Goal: Task Accomplishment & Management: Complete application form

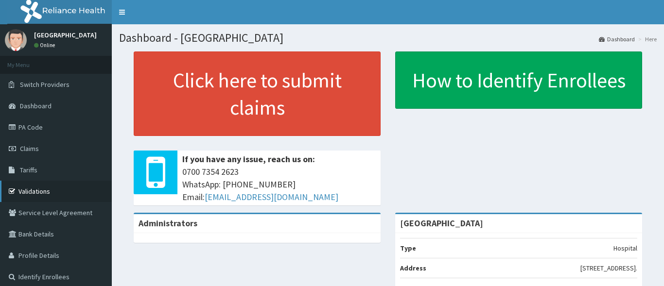
click at [34, 197] on link "Validations" at bounding box center [56, 191] width 112 height 21
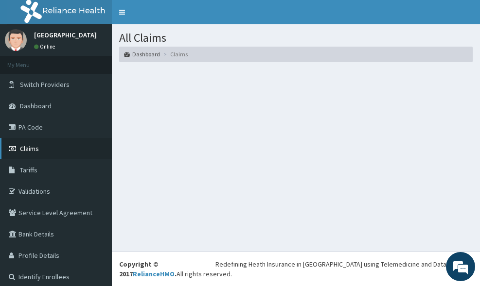
click at [31, 151] on span "Claims" at bounding box center [29, 148] width 19 height 9
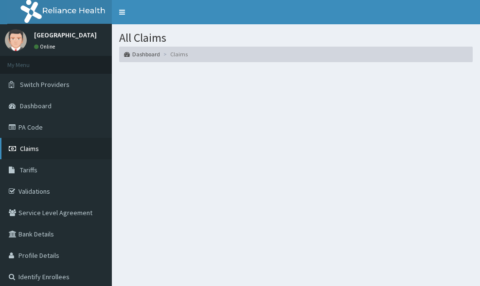
click at [28, 153] on span "Claims" at bounding box center [29, 148] width 19 height 9
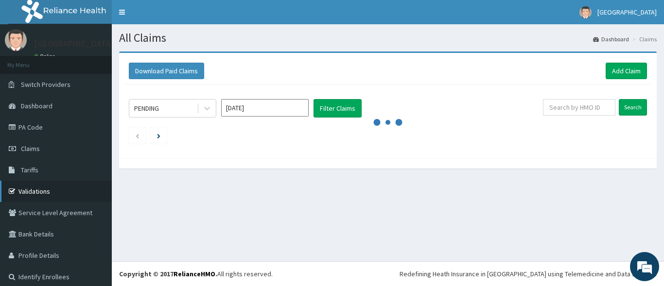
click at [40, 191] on link "Validations" at bounding box center [56, 191] width 112 height 21
click at [479, 67] on link "Add Claim" at bounding box center [626, 71] width 41 height 17
click at [479, 69] on link "Add Claim" at bounding box center [626, 71] width 41 height 17
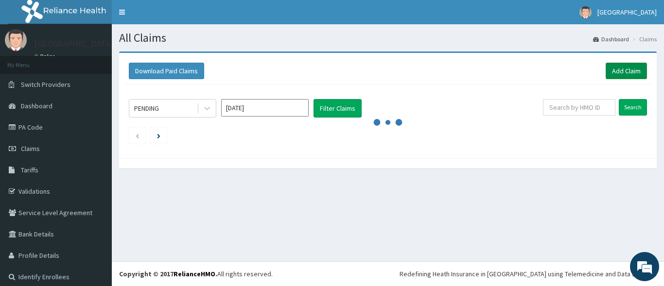
click at [479, 69] on link "Add Claim" at bounding box center [626, 71] width 41 height 17
click at [479, 72] on link "Add Claim" at bounding box center [626, 71] width 41 height 17
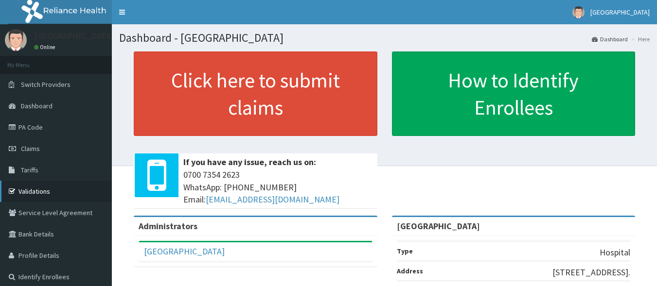
click at [42, 193] on link "Validations" at bounding box center [56, 191] width 112 height 21
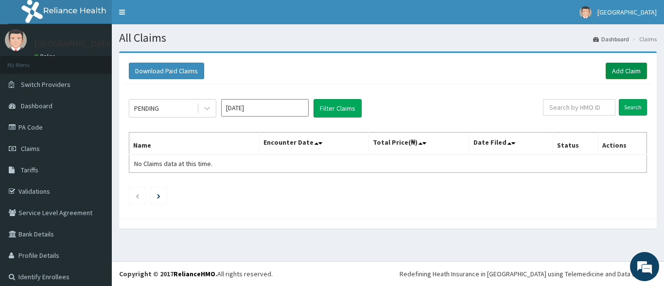
click at [611, 74] on link "Add Claim" at bounding box center [626, 71] width 41 height 17
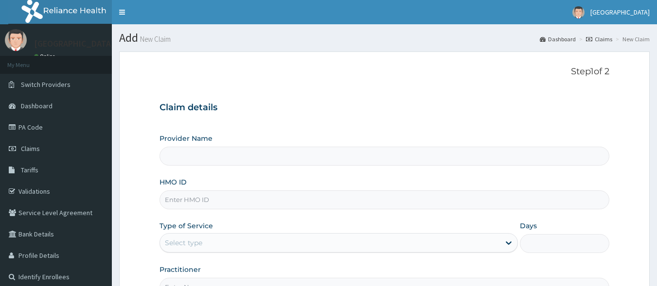
type input "[GEOGRAPHIC_DATA]"
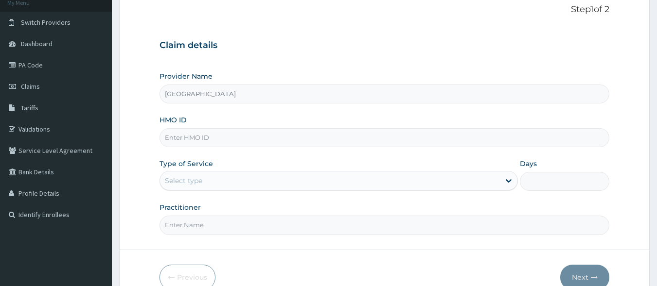
scroll to position [63, 0]
click at [194, 145] on input "HMO ID" at bounding box center [384, 137] width 450 height 19
click at [197, 139] on input "OKB/11146/A" at bounding box center [384, 137] width 450 height 19
click at [260, 180] on div "Select type" at bounding box center [330, 181] width 340 height 16
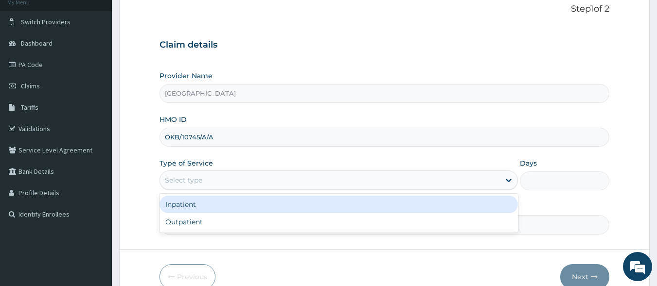
click at [215, 135] on input "OKB/10745/A/A" at bounding box center [384, 137] width 450 height 19
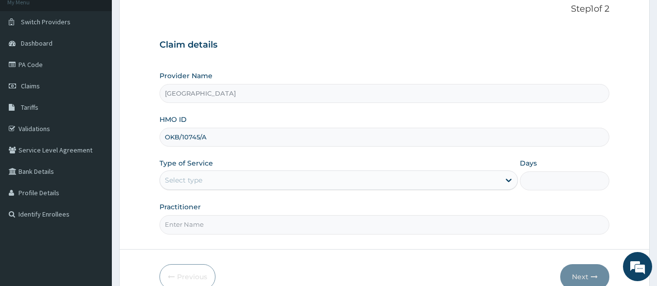
type input "OKB/10745/A"
click at [243, 180] on div "Select type" at bounding box center [330, 181] width 340 height 16
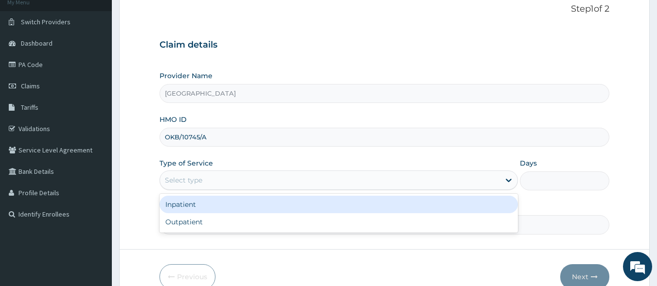
click at [243, 180] on div "Select type" at bounding box center [330, 181] width 340 height 16
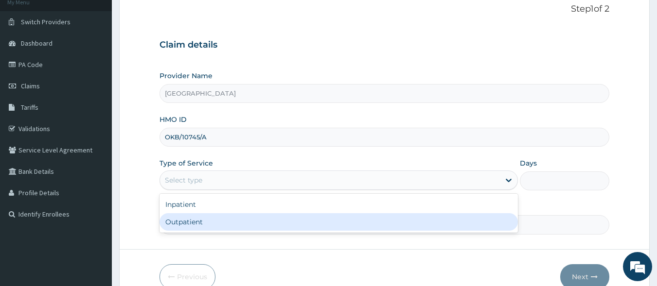
click at [182, 223] on div "Outpatient" at bounding box center [338, 221] width 358 height 17
type input "1"
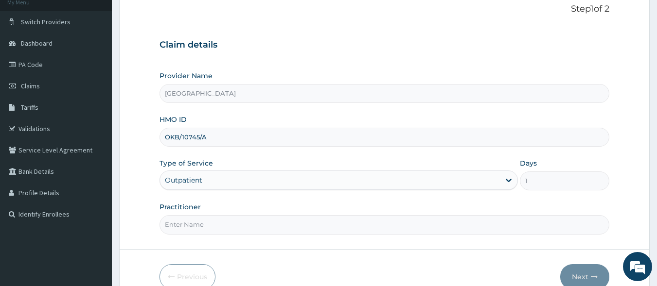
click at [200, 226] on input "Practitioner" at bounding box center [384, 224] width 450 height 19
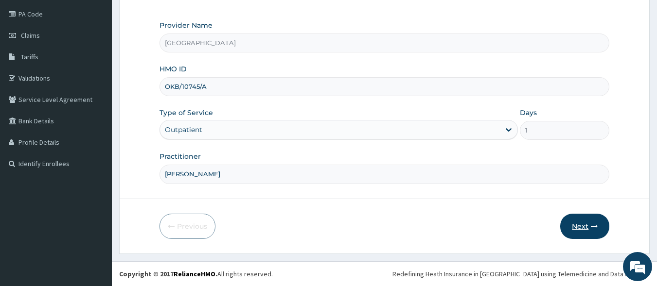
type input "DR AYODELE ADEMOLA"
click at [578, 223] on button "Next" at bounding box center [584, 226] width 49 height 25
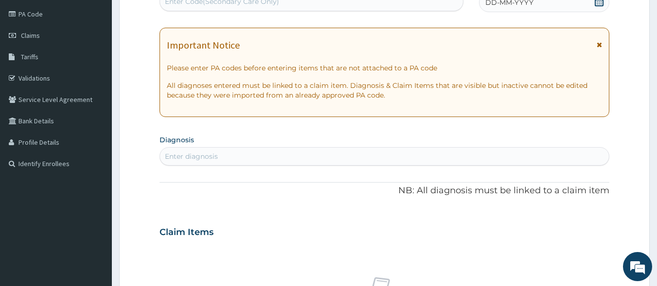
click at [291, 149] on div "Enter diagnosis" at bounding box center [384, 157] width 449 height 16
click at [275, 151] on div "Enter diagnosis" at bounding box center [384, 157] width 449 height 16
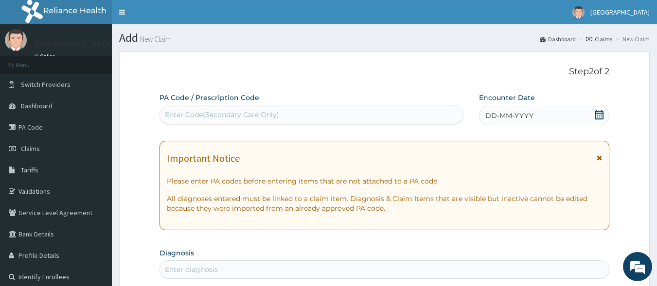
click at [525, 109] on div "DD-MM-YYYY" at bounding box center [544, 115] width 130 height 19
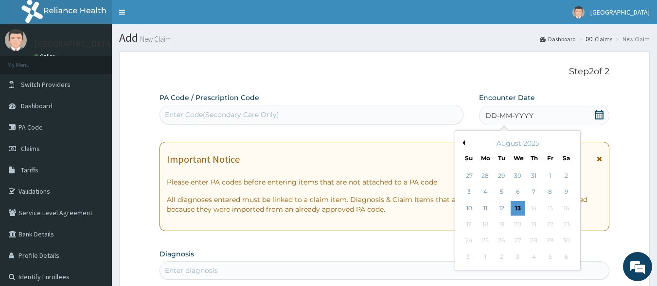
click at [462, 141] on button "Previous Month" at bounding box center [462, 142] width 5 height 5
click at [529, 210] on div "17" at bounding box center [533, 208] width 15 height 15
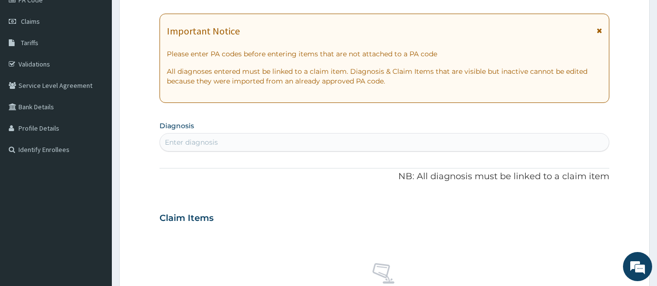
scroll to position [198, 0]
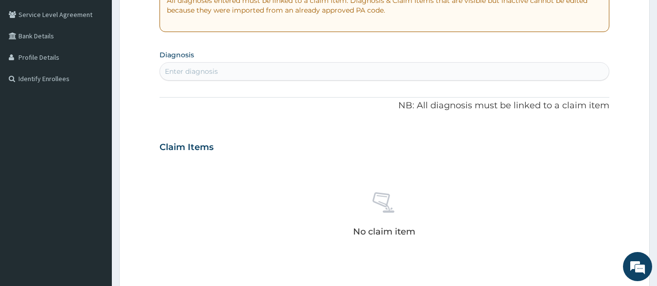
click at [409, 73] on div "Enter diagnosis" at bounding box center [384, 72] width 449 height 16
click at [322, 72] on div "Enter diagnosis" at bounding box center [384, 72] width 449 height 16
type input "MALARIA"
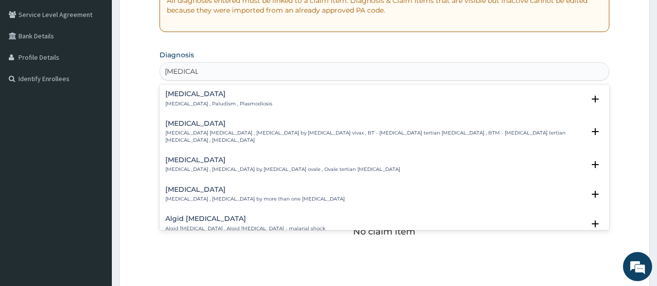
click at [220, 105] on p "Malaria , Paludism , Plasmodiosis" at bounding box center [218, 104] width 107 height 7
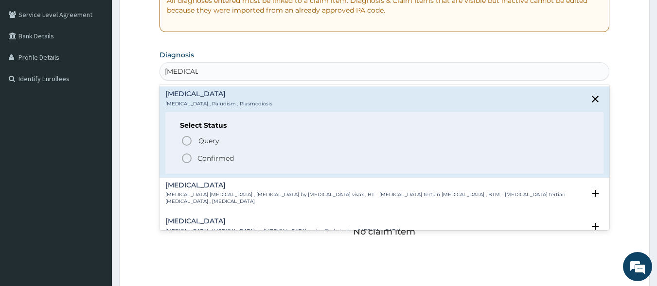
click at [201, 156] on p "Confirmed" at bounding box center [215, 159] width 36 height 10
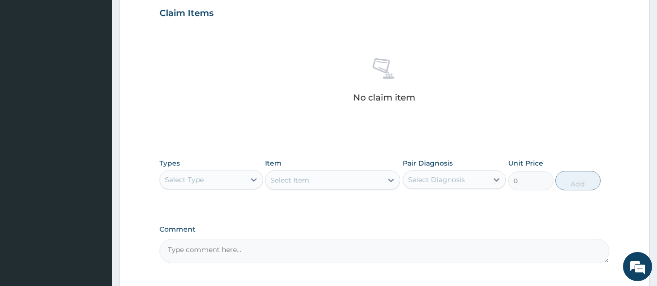
scroll to position [336, 0]
click at [252, 181] on icon at bounding box center [254, 179] width 10 height 10
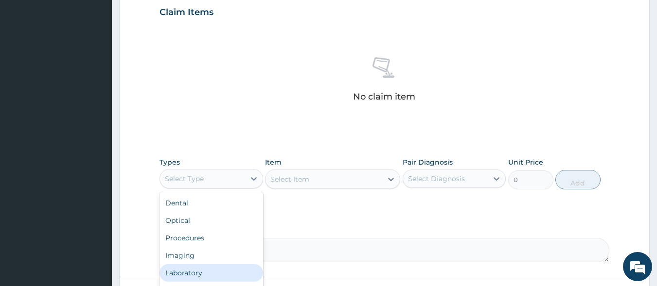
click at [194, 267] on div "Laboratory" at bounding box center [211, 272] width 104 height 17
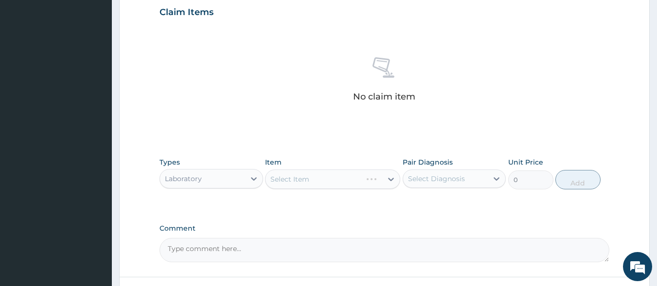
click at [293, 181] on div "Select Item" at bounding box center [332, 179] width 135 height 19
click at [379, 182] on div "Select Item" at bounding box center [332, 179] width 135 height 19
click at [453, 178] on div "Select Diagnosis" at bounding box center [436, 179] width 57 height 10
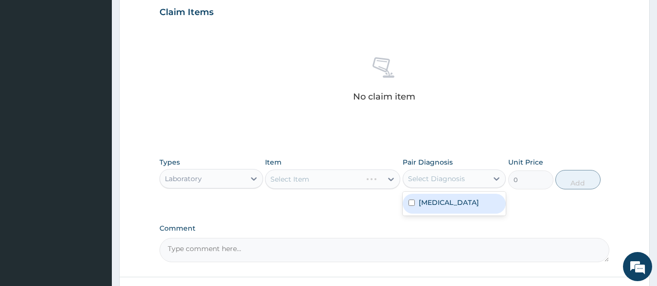
click at [430, 204] on label "Malaria" at bounding box center [448, 203] width 60 height 10
checkbox input "true"
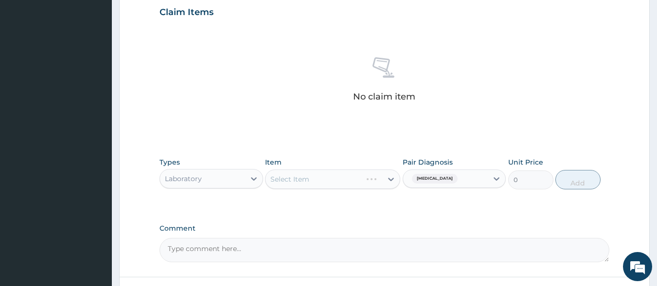
click at [330, 182] on div "Select Item" at bounding box center [332, 179] width 135 height 19
click at [390, 181] on div "Select Item" at bounding box center [332, 179] width 135 height 19
click at [290, 180] on div "Select Item" at bounding box center [332, 179] width 135 height 19
click at [294, 180] on div "Select Item" at bounding box center [332, 179] width 135 height 19
click at [302, 180] on div "Select Item" at bounding box center [332, 179] width 135 height 19
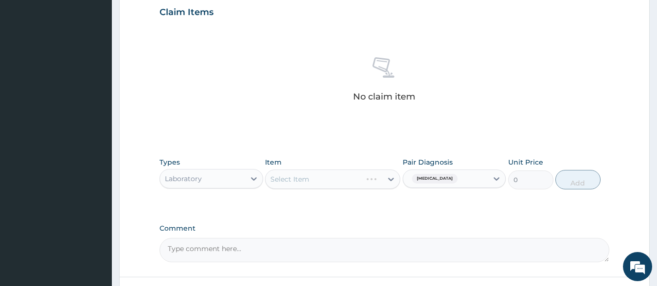
click at [389, 179] on div "Select Item" at bounding box center [332, 179] width 135 height 19
click at [487, 183] on div "Malaria" at bounding box center [445, 179] width 85 height 17
click at [369, 176] on div "Select Item" at bounding box center [332, 179] width 135 height 19
click at [389, 179] on icon at bounding box center [391, 179] width 6 height 3
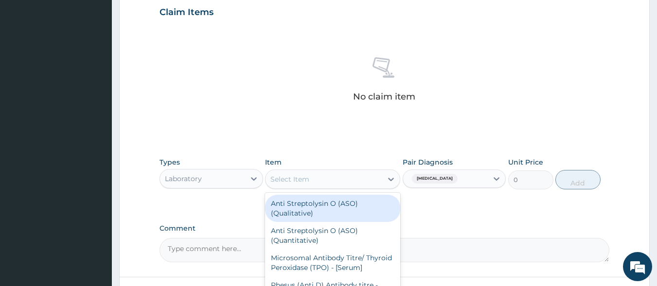
click at [323, 176] on div "Select Item" at bounding box center [323, 180] width 117 height 16
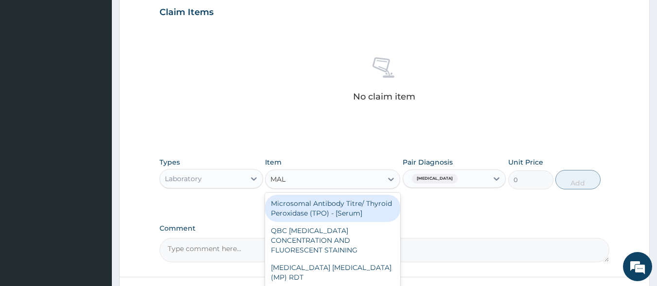
type input "MALA"
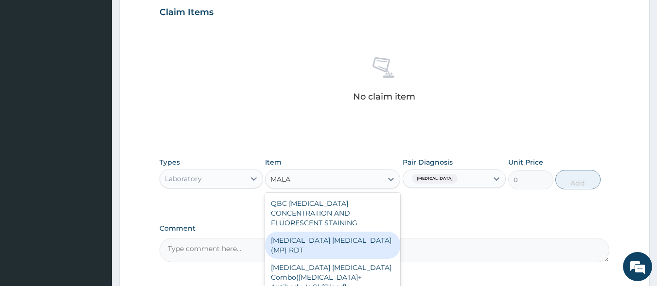
click at [312, 236] on div "MALARIA PARASITE (MP) RDT" at bounding box center [332, 245] width 135 height 27
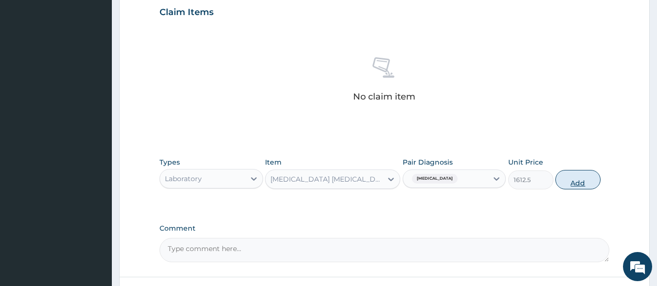
click at [582, 185] on button "Add" at bounding box center [577, 179] width 45 height 19
type input "0"
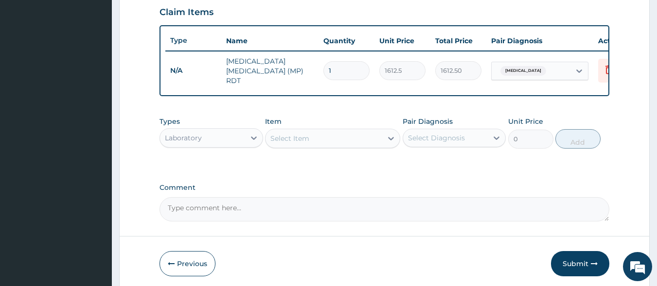
scroll to position [376, 0]
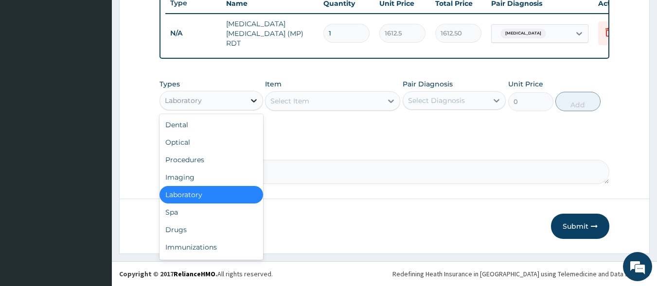
click at [254, 98] on icon at bounding box center [254, 101] width 10 height 10
click at [200, 160] on div "Procedures" at bounding box center [211, 159] width 104 height 17
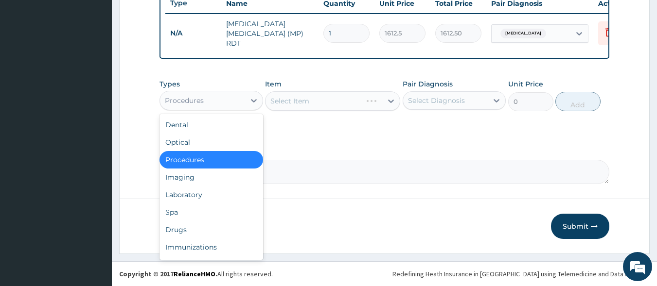
click at [208, 98] on div "Procedures" at bounding box center [202, 101] width 85 height 16
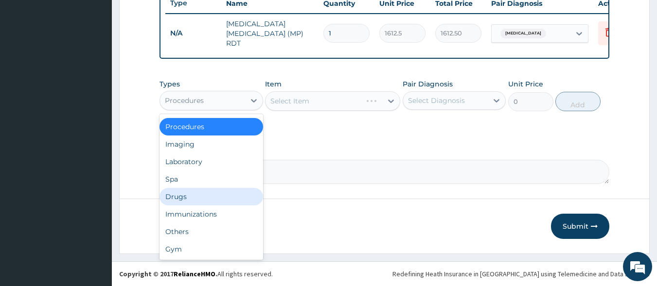
scroll to position [0, 0]
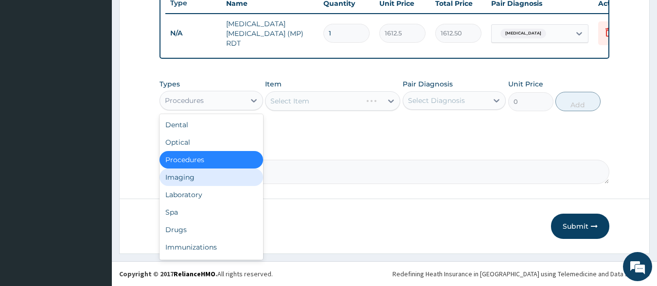
click at [179, 176] on div "Imaging" at bounding box center [211, 177] width 104 height 17
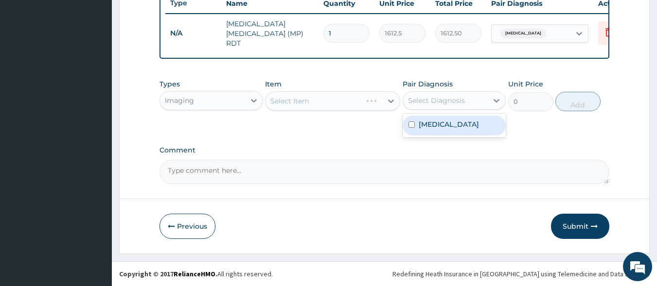
click at [433, 102] on div "Select Diagnosis" at bounding box center [436, 101] width 57 height 10
click at [428, 122] on label "Malaria" at bounding box center [448, 125] width 60 height 10
checkbox input "true"
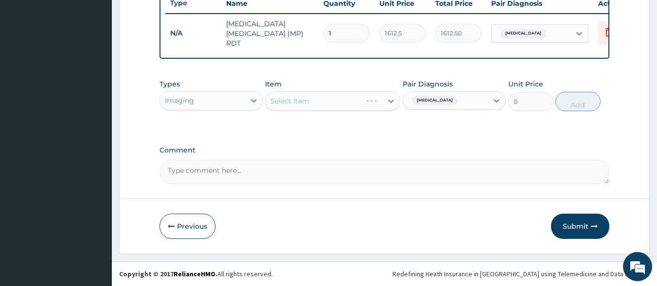
click at [309, 101] on div "Select Item" at bounding box center [332, 100] width 135 height 19
click at [322, 104] on div "Select Item" at bounding box center [332, 100] width 135 height 19
click at [390, 104] on div "Select Item" at bounding box center [332, 100] width 135 height 19
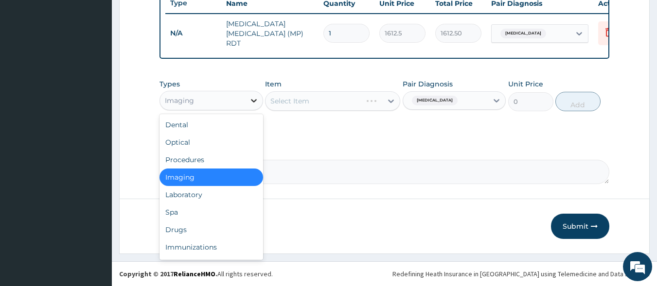
click at [257, 100] on icon at bounding box center [254, 101] width 10 height 10
click at [186, 225] on div "Drugs" at bounding box center [211, 229] width 104 height 17
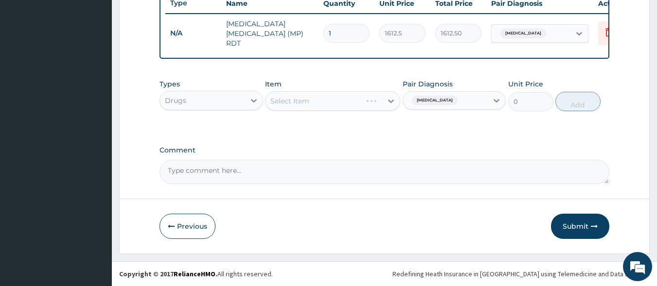
click at [349, 101] on div "Select Item" at bounding box center [332, 100] width 135 height 19
click at [321, 105] on div "Select Item" at bounding box center [323, 101] width 117 height 16
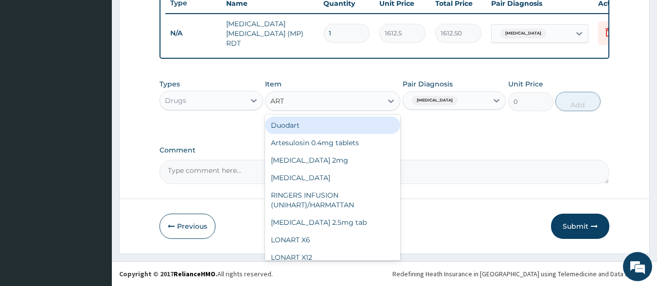
type input "ARTE"
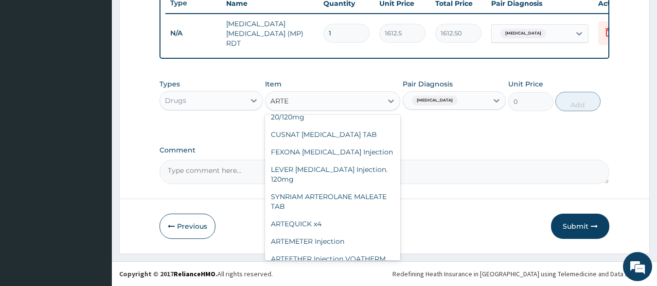
scroll to position [88, 0]
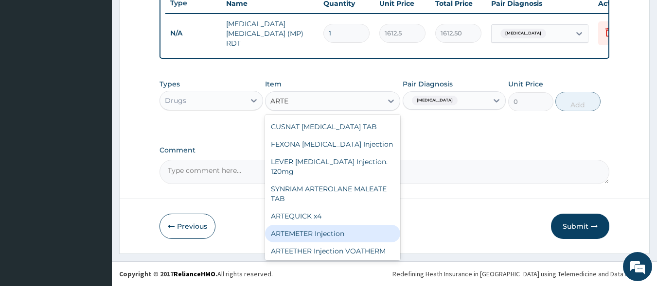
click at [322, 225] on div "ARTEMETER Injection" at bounding box center [332, 233] width 135 height 17
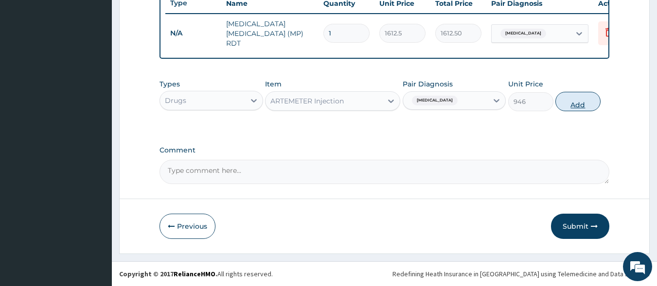
click at [576, 104] on button "Add" at bounding box center [577, 101] width 45 height 19
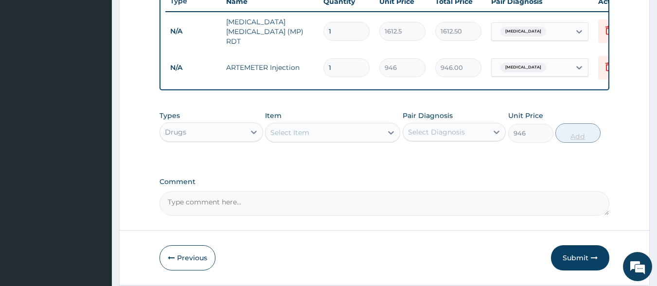
type input "0"
click at [336, 58] on input "1" at bounding box center [346, 67] width 46 height 19
type input "0.00"
type input "5"
type input "4730.00"
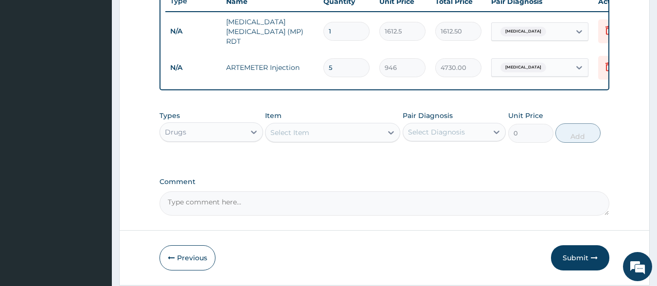
type input "5"
click at [313, 136] on div "Select Item" at bounding box center [323, 133] width 117 height 16
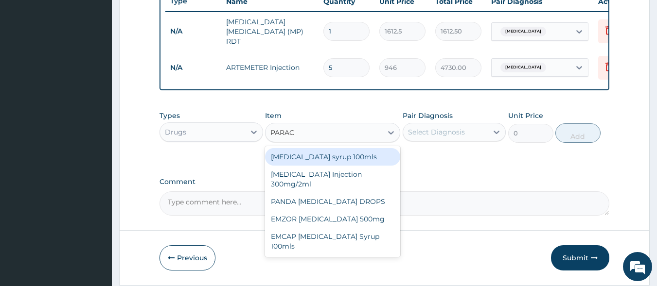
type input "PARACE"
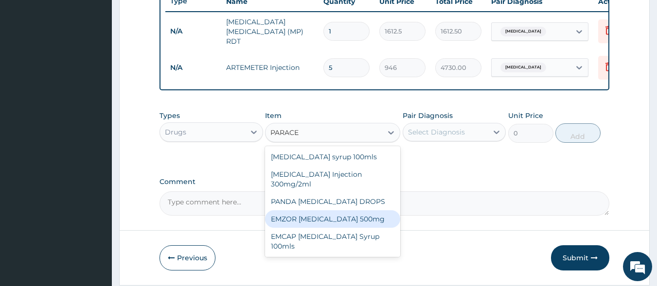
click at [326, 220] on div "EMZOR PARACETAMOL 500mg" at bounding box center [332, 218] width 135 height 17
type input "23.65"
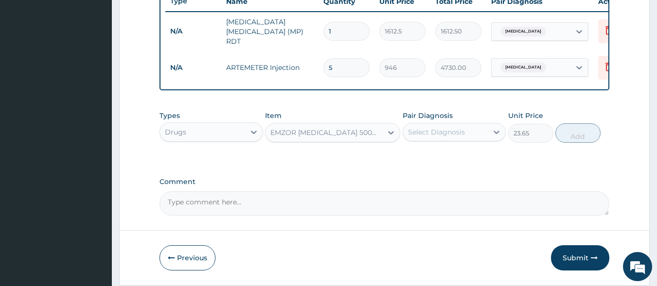
click at [465, 139] on div "Select Diagnosis" at bounding box center [445, 132] width 85 height 16
click at [449, 161] on div "Malaria" at bounding box center [454, 157] width 104 height 20
checkbox input "true"
click at [575, 137] on button "Add" at bounding box center [577, 132] width 45 height 19
type input "0"
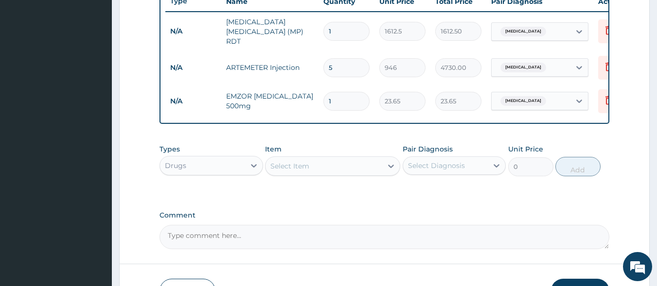
click at [358, 97] on input "1" at bounding box center [346, 101] width 46 height 19
type input "18"
type input "425.70"
type input "18"
click at [309, 174] on div "Select Item" at bounding box center [323, 166] width 117 height 16
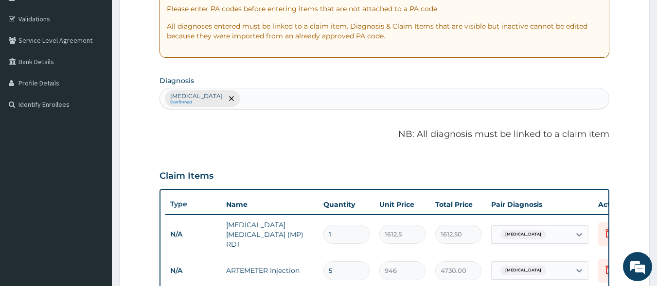
scroll to position [174, 0]
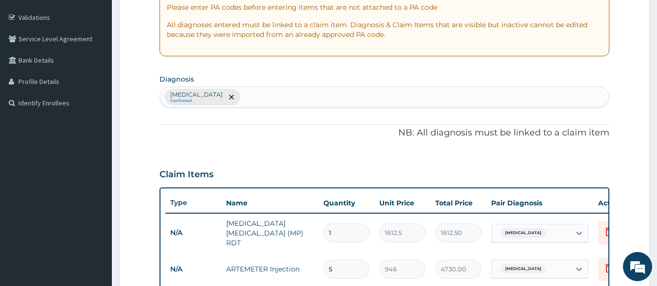
click at [368, 98] on div "Malaria Confirmed" at bounding box center [384, 97] width 449 height 20
type input "TYPHOI"
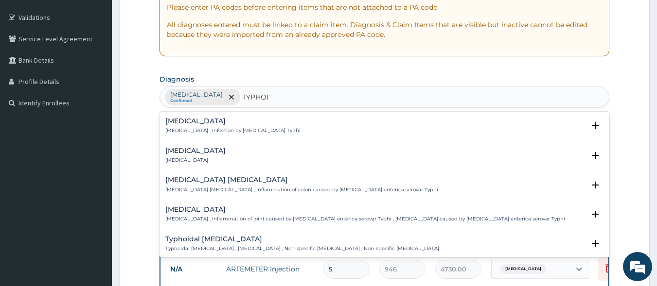
click at [237, 133] on p "Typhoid fever , Infection by Salmonella Typhi" at bounding box center [232, 130] width 135 height 7
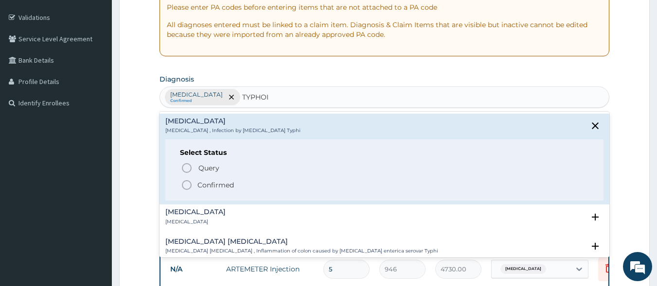
click at [205, 188] on p "Confirmed" at bounding box center [215, 185] width 36 height 10
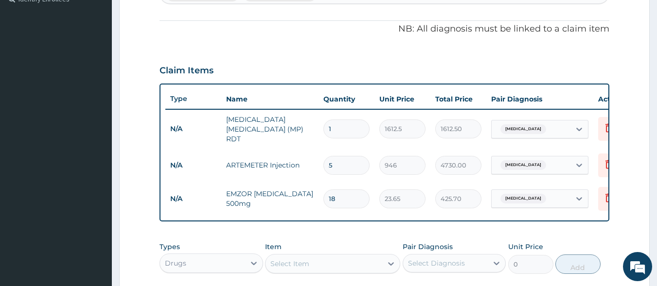
scroll to position [374, 0]
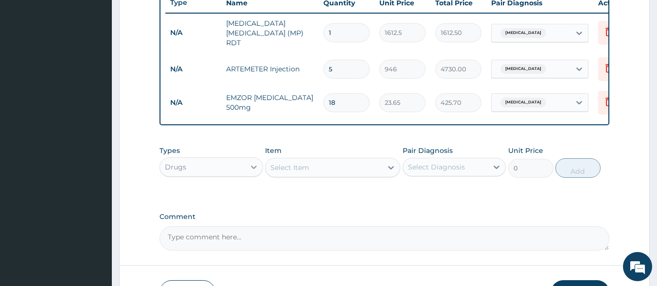
click at [254, 169] on icon at bounding box center [254, 167] width 6 height 3
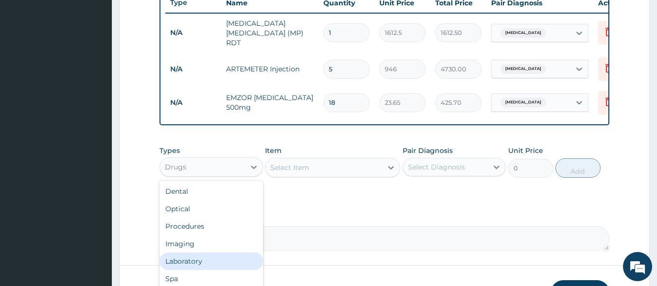
click at [191, 262] on div "Laboratory" at bounding box center [211, 261] width 104 height 17
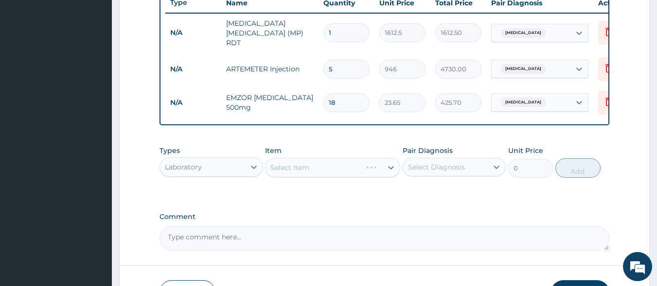
click at [308, 167] on div "Select Item" at bounding box center [332, 167] width 135 height 19
click at [383, 170] on div "Select Item" at bounding box center [332, 167] width 135 height 19
click at [392, 170] on icon at bounding box center [391, 167] width 6 height 3
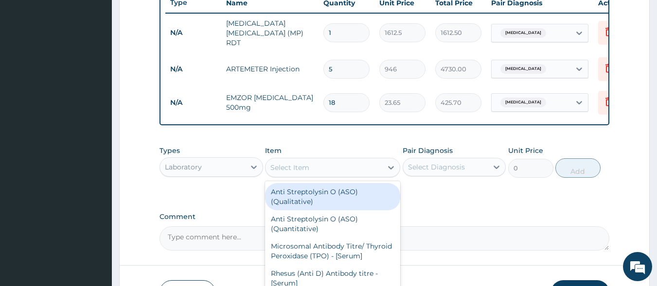
click at [342, 168] on div "Select Item" at bounding box center [323, 168] width 117 height 16
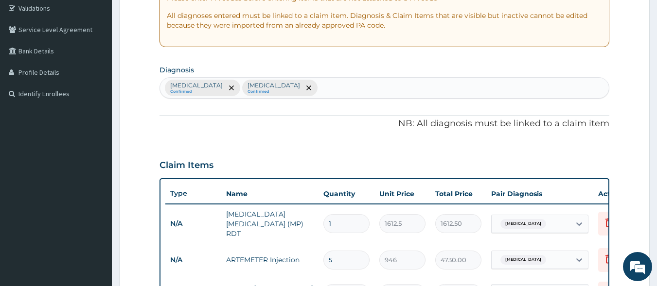
scroll to position [179, 0]
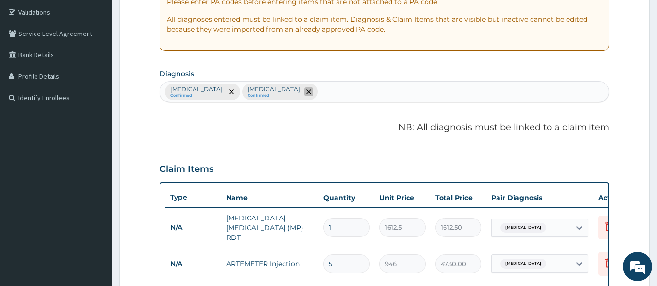
click at [304, 92] on span "remove selection option" at bounding box center [308, 91] width 9 height 9
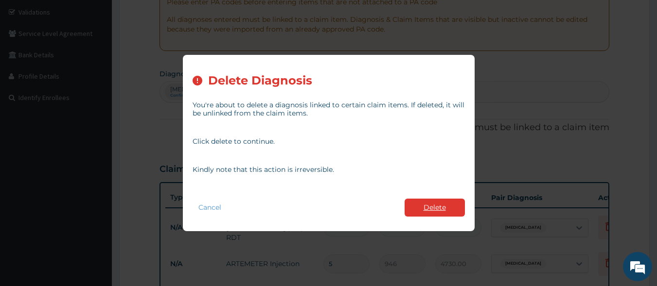
type input "WI"
click at [431, 202] on button "Delete" at bounding box center [434, 208] width 60 height 18
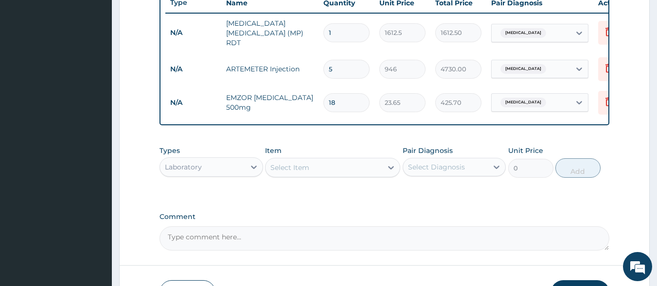
scroll to position [376, 0]
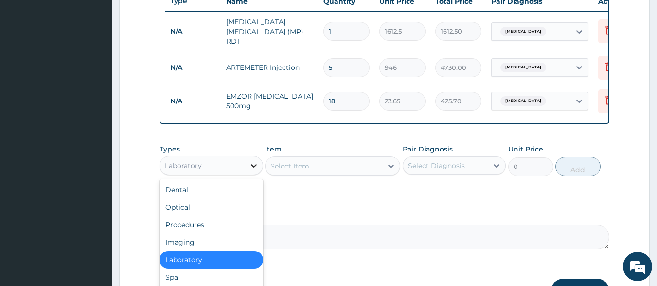
click at [253, 171] on icon at bounding box center [254, 166] width 10 height 10
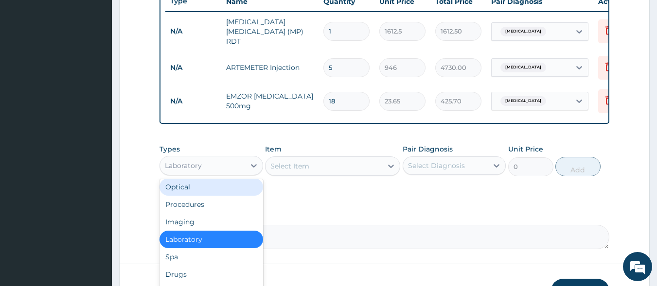
scroll to position [33, 0]
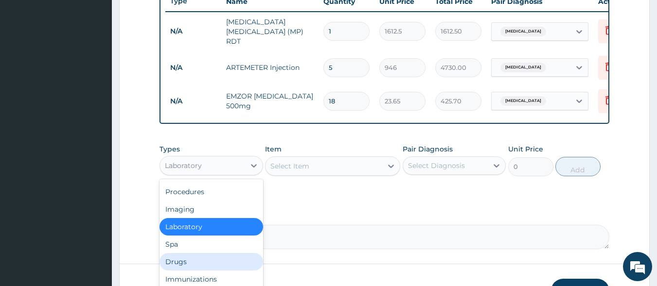
click at [191, 258] on div "Drugs" at bounding box center [211, 261] width 104 height 17
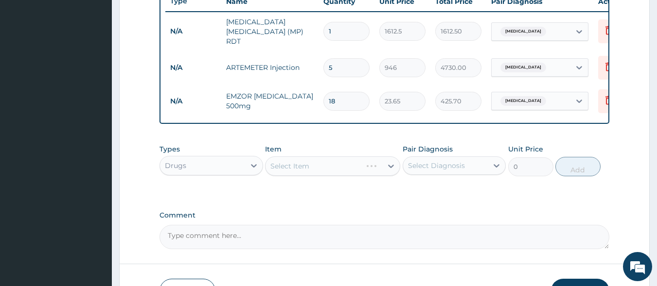
click at [320, 165] on div "Select Item" at bounding box center [332, 165] width 135 height 19
click at [413, 171] on div "Select Diagnosis" at bounding box center [436, 166] width 57 height 10
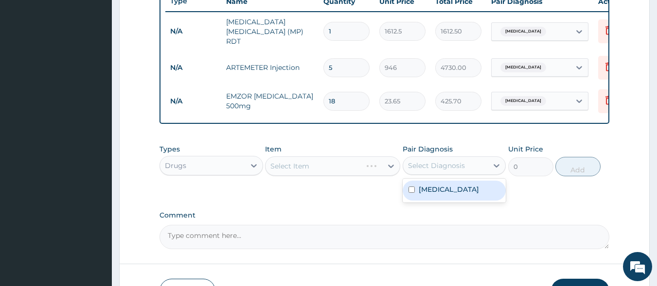
click at [420, 188] on label "Malaria" at bounding box center [448, 190] width 60 height 10
checkbox input "true"
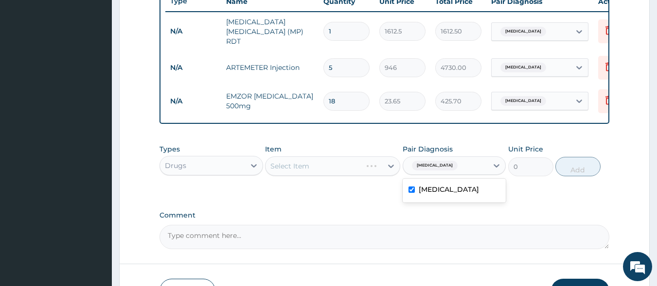
click at [327, 166] on div "Select Item" at bounding box center [332, 165] width 135 height 19
click at [324, 164] on div "Select Item" at bounding box center [332, 165] width 135 height 19
click at [368, 171] on div "Select Item" at bounding box center [323, 166] width 117 height 16
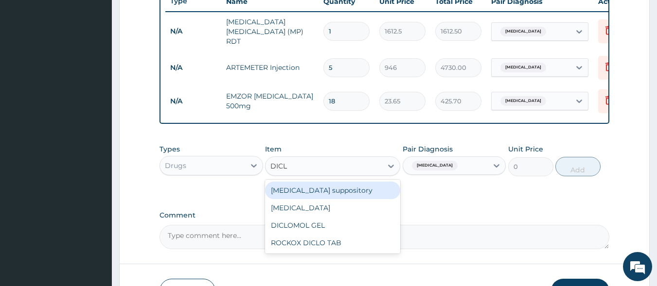
type input "DICLO"
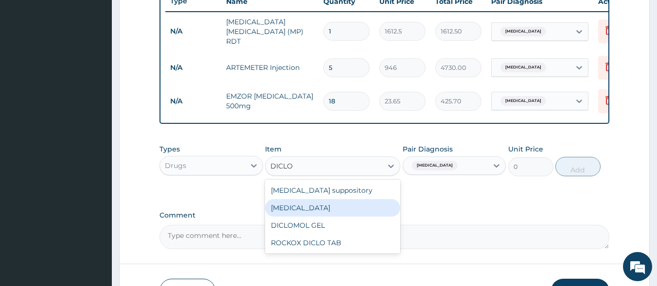
click at [313, 209] on div "Diclofenac" at bounding box center [332, 207] width 135 height 17
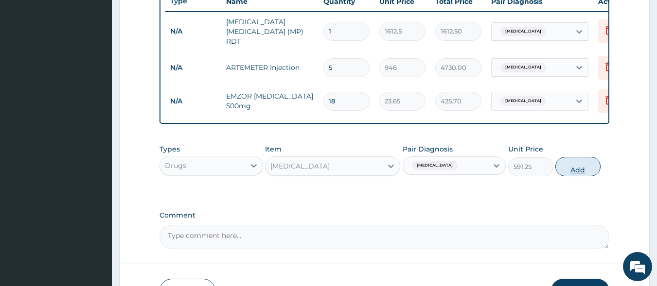
click at [580, 173] on button "Add" at bounding box center [577, 166] width 45 height 19
type input "0"
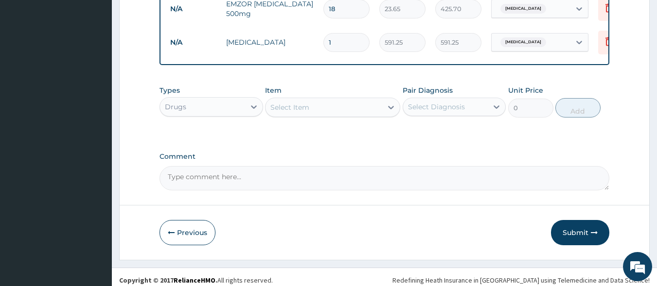
scroll to position [476, 0]
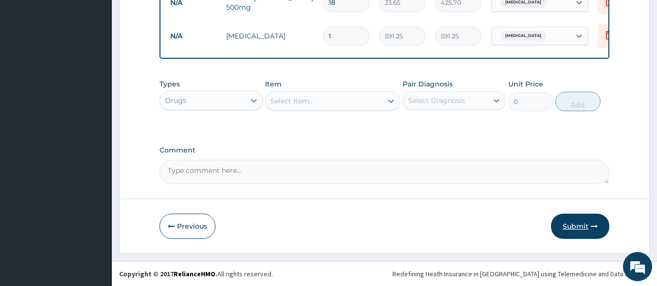
click at [577, 231] on button "Submit" at bounding box center [580, 226] width 58 height 25
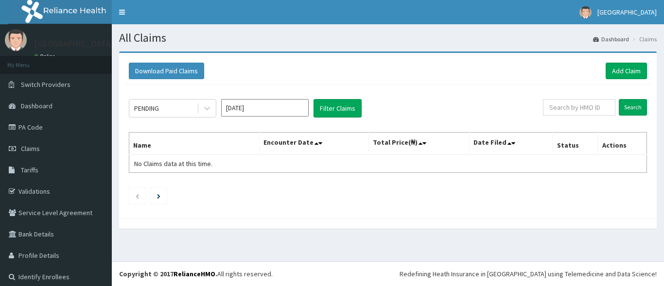
scroll to position [6, 0]
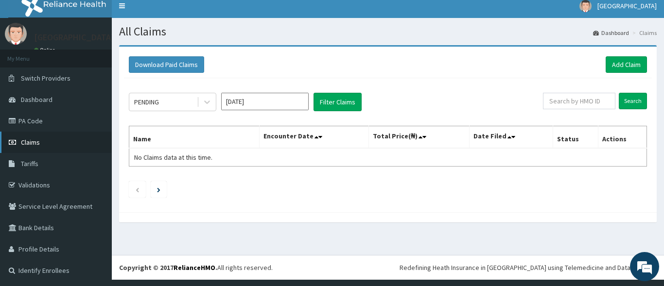
click at [35, 142] on span "Claims" at bounding box center [30, 142] width 19 height 9
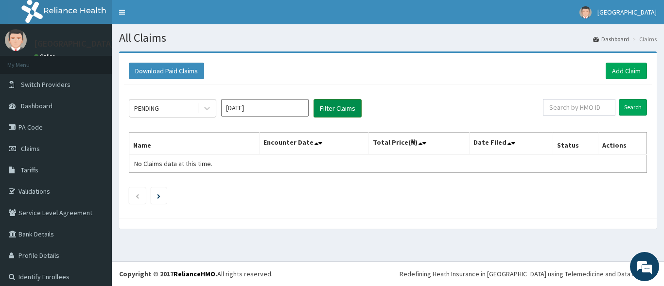
click at [337, 110] on button "Filter Claims" at bounding box center [337, 108] width 48 height 18
click at [35, 149] on span "Claims" at bounding box center [30, 148] width 19 height 9
click at [34, 150] on span "Claims" at bounding box center [30, 148] width 19 height 9
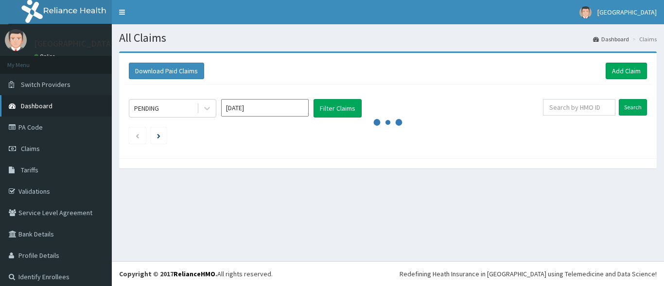
click at [26, 108] on span "Dashboard" at bounding box center [37, 106] width 32 height 9
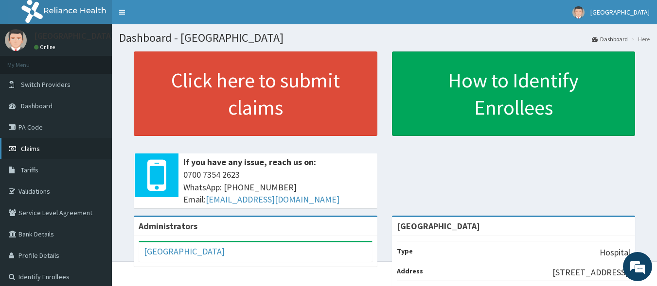
click at [37, 145] on span "Claims" at bounding box center [30, 148] width 19 height 9
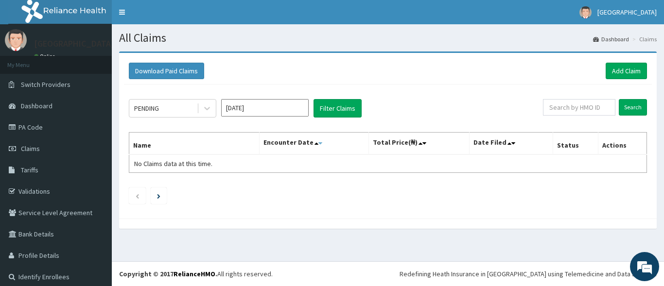
click at [318, 147] on icon at bounding box center [320, 143] width 4 height 7
click at [31, 146] on span "Claims" at bounding box center [30, 148] width 19 height 9
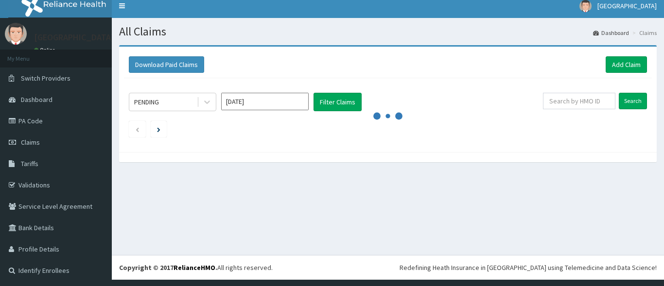
scroll to position [6, 0]
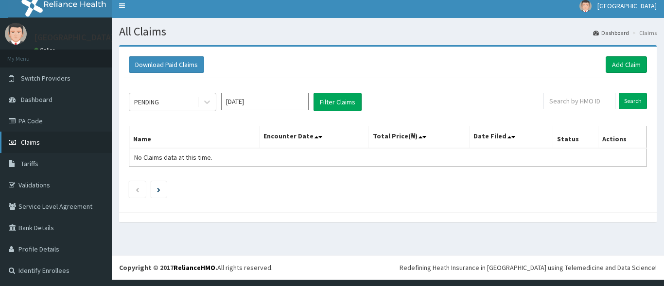
click at [27, 145] on span "Claims" at bounding box center [30, 142] width 19 height 9
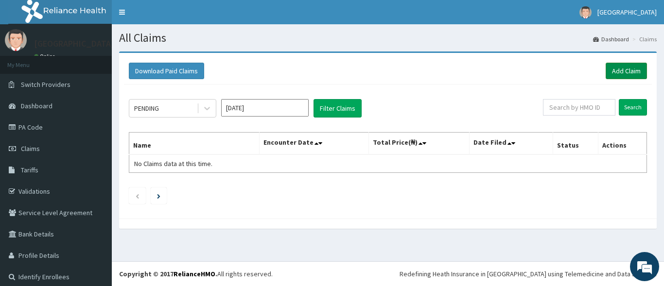
click at [606, 74] on link "Add Claim" at bounding box center [626, 71] width 41 height 17
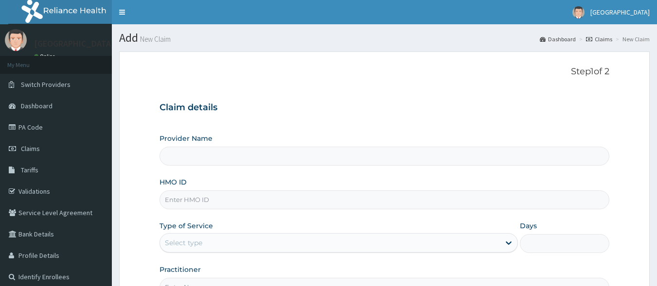
type input "[GEOGRAPHIC_DATA]"
click at [49, 174] on link "Tariffs" at bounding box center [56, 169] width 112 height 21
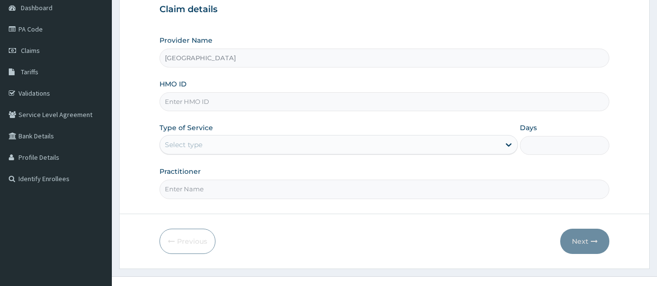
scroll to position [101, 0]
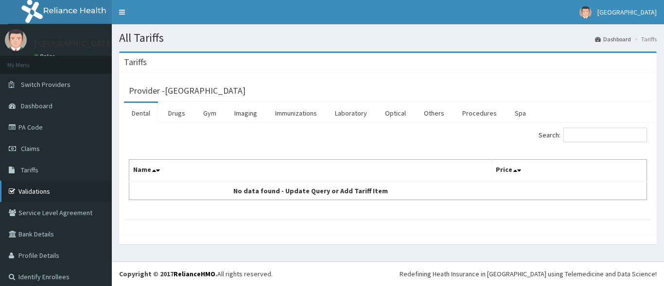
click at [46, 191] on link "Validations" at bounding box center [56, 191] width 112 height 21
click at [38, 108] on span "Dashboard" at bounding box center [37, 106] width 32 height 9
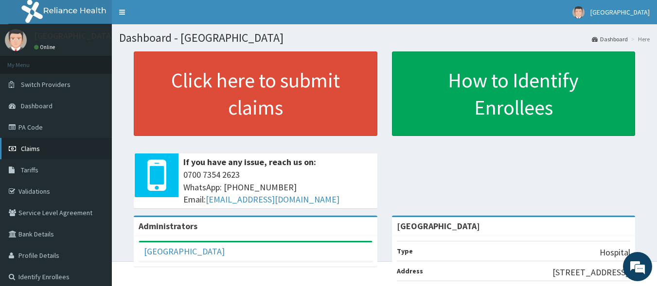
click at [56, 147] on link "Claims" at bounding box center [56, 148] width 112 height 21
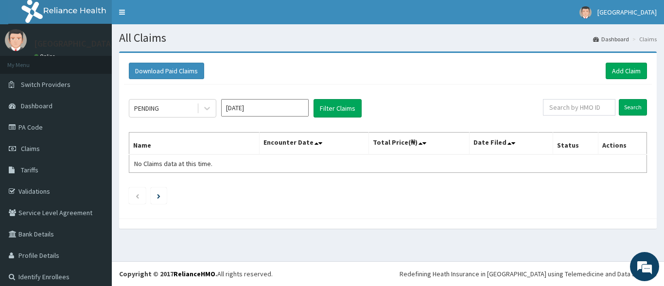
click at [190, 98] on div "PENDING [DATE] Filter Claims Search Name Encounter Date Total Price(₦) Date Fil…" at bounding box center [388, 149] width 528 height 129
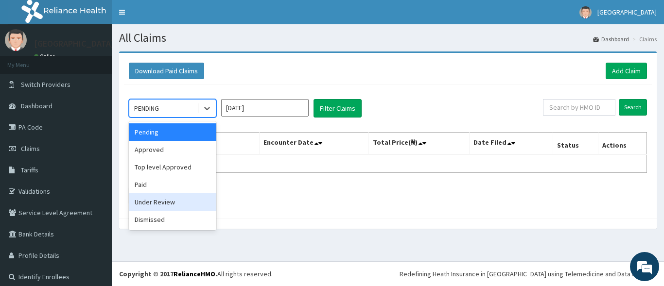
click at [149, 203] on div "Under Review" at bounding box center [172, 201] width 87 height 17
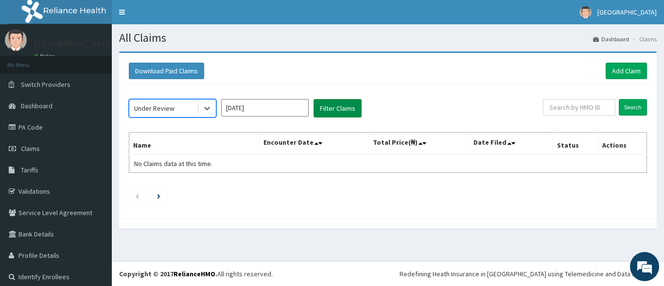
click at [321, 111] on button "Filter Claims" at bounding box center [337, 108] width 48 height 18
click at [207, 112] on icon at bounding box center [207, 109] width 10 height 10
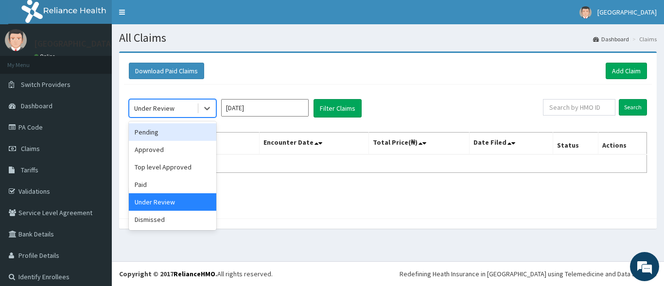
click at [176, 133] on div "Pending" at bounding box center [172, 131] width 87 height 17
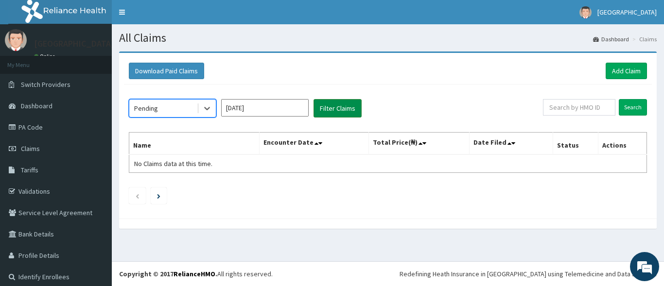
click at [338, 112] on button "Filter Claims" at bounding box center [337, 108] width 48 height 18
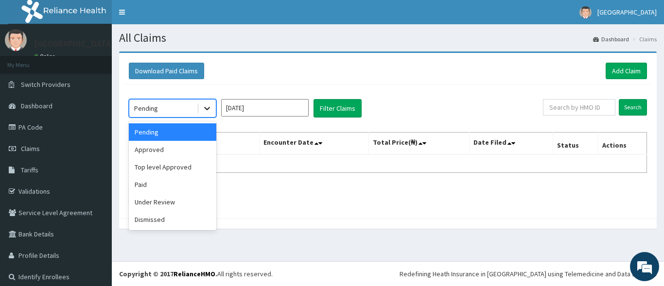
click at [211, 108] on icon at bounding box center [207, 109] width 10 height 10
click at [148, 154] on div "Approved" at bounding box center [172, 149] width 87 height 17
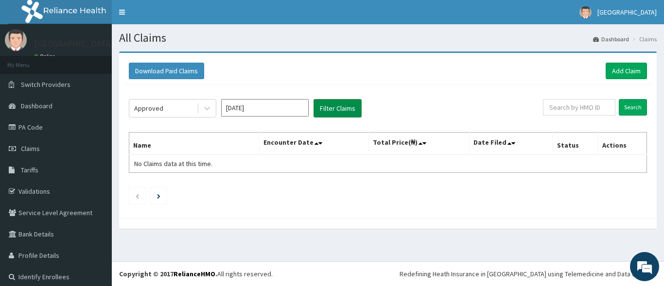
click at [338, 108] on button "Filter Claims" at bounding box center [337, 108] width 48 height 18
click at [619, 104] on input "Search" at bounding box center [633, 107] width 28 height 17
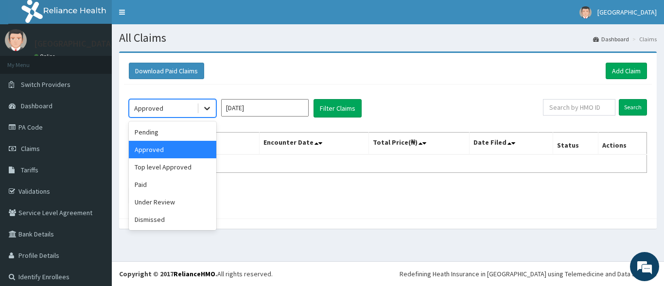
click at [210, 112] on icon at bounding box center [207, 109] width 10 height 10
click at [180, 130] on div "Pending" at bounding box center [172, 131] width 87 height 17
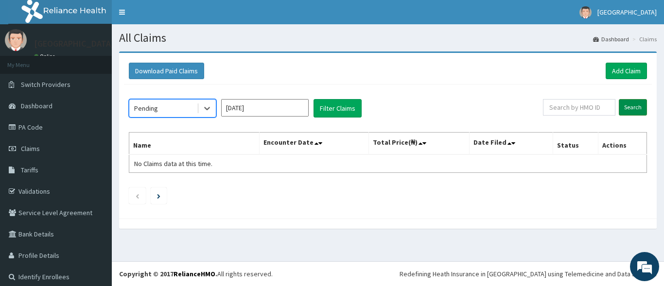
click at [628, 104] on input "Search" at bounding box center [633, 107] width 28 height 17
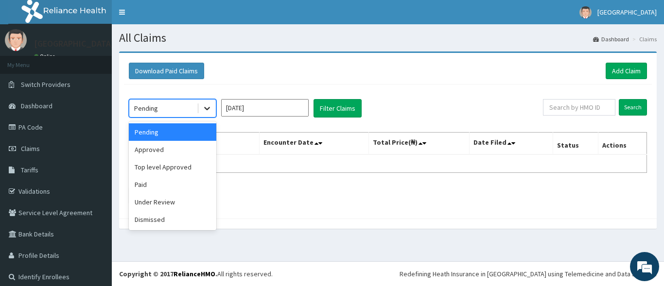
click at [208, 110] on icon at bounding box center [207, 109] width 10 height 10
click at [147, 203] on div "Under Review" at bounding box center [172, 201] width 87 height 17
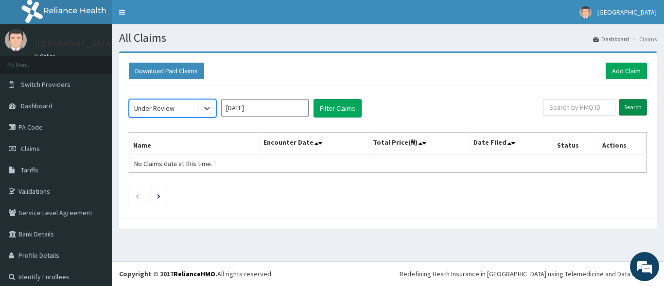
click at [626, 111] on input "Search" at bounding box center [633, 107] width 28 height 17
